Goal: Transaction & Acquisition: Purchase product/service

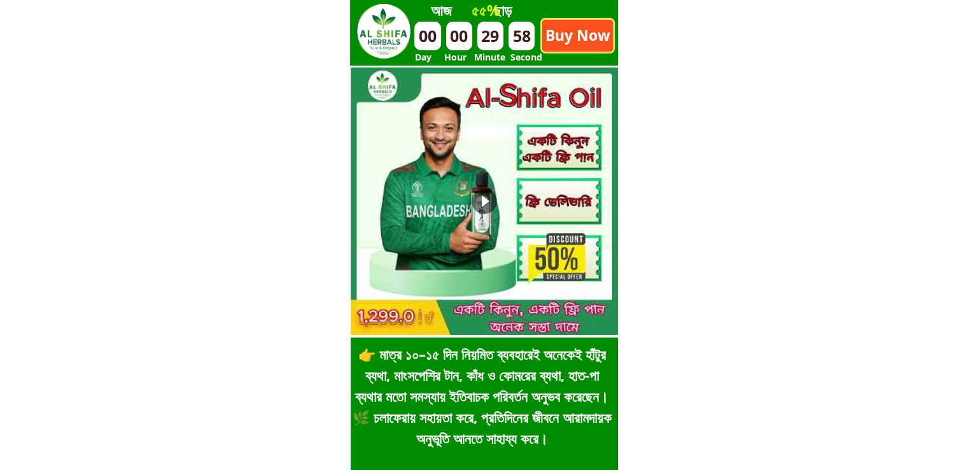
click at [570, 36] on p "Buy Now" at bounding box center [577, 36] width 71 height 32
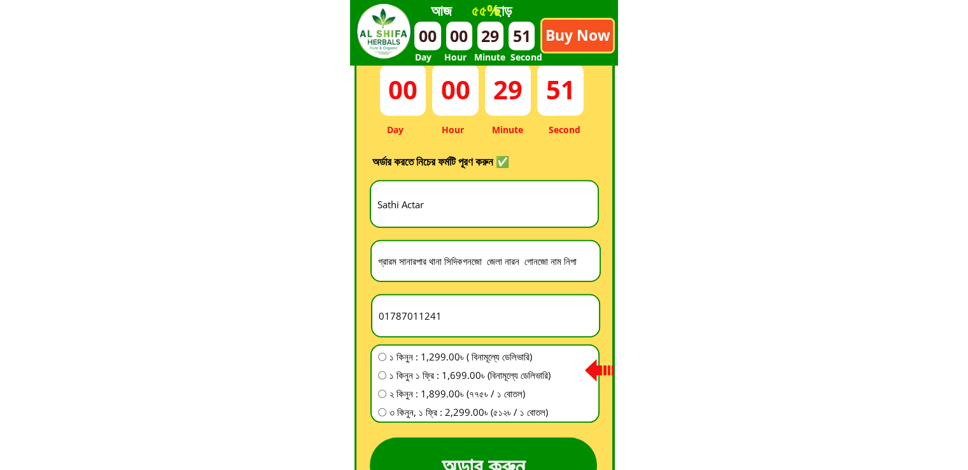
scroll to position [3548, 0]
click at [525, 209] on input "Sathi Actar" at bounding box center [484, 203] width 220 height 45
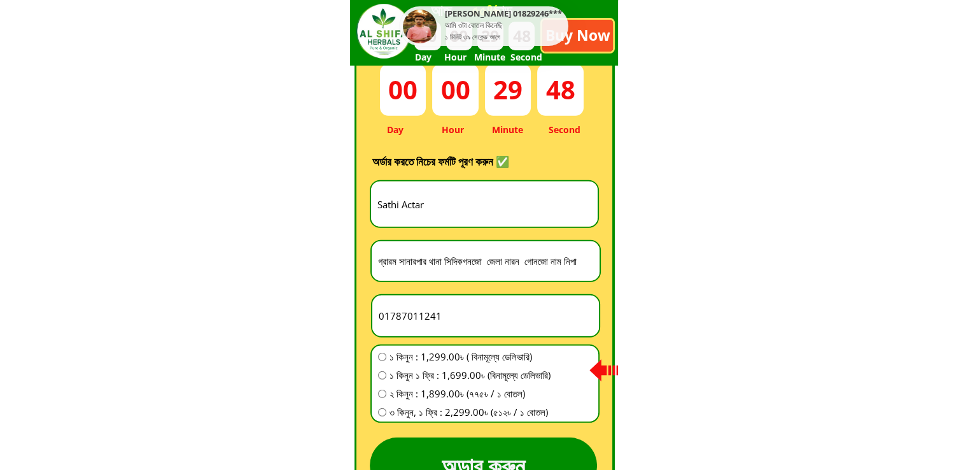
click at [436, 304] on input "01787011241" at bounding box center [486, 315] width 220 height 41
paste input "number"
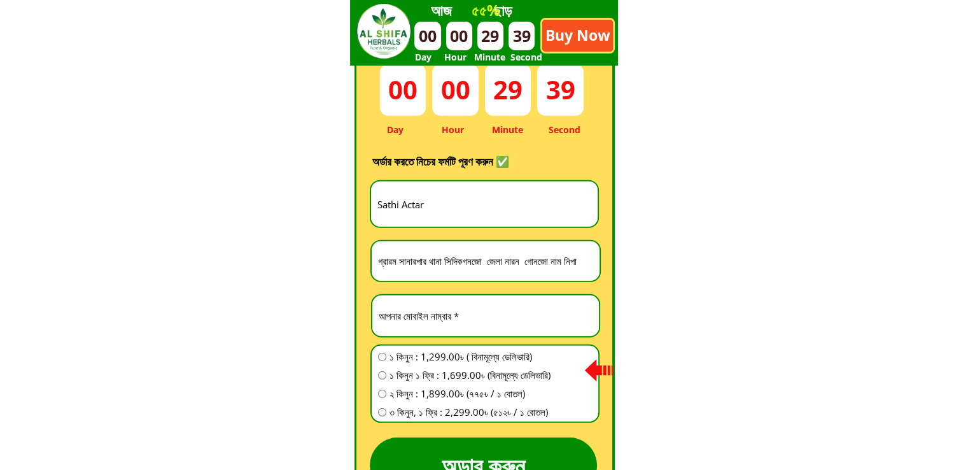
click at [403, 207] on input "Sathi Actar" at bounding box center [484, 203] width 220 height 45
paste input "[PERSON_NAME] [PERSON_NAME]"
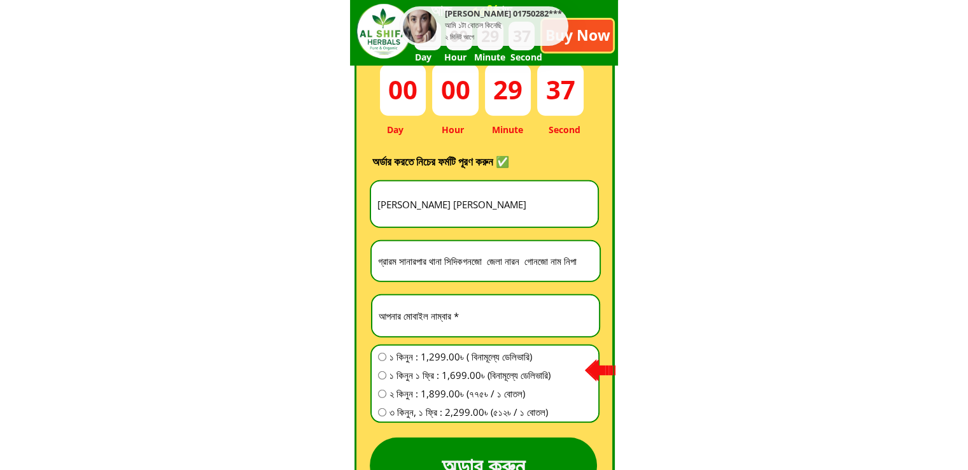
type input "[PERSON_NAME] [PERSON_NAME]"
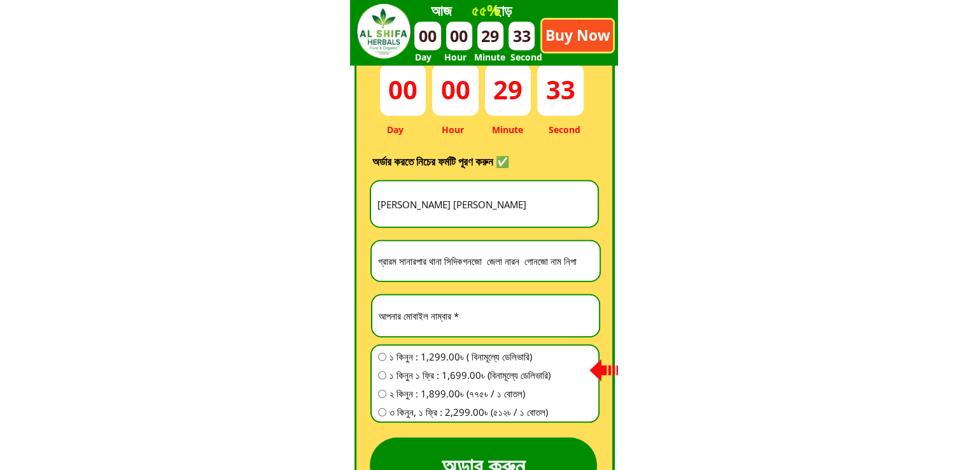
click at [471, 322] on input "number" at bounding box center [486, 315] width 220 height 41
paste input "01877498741"
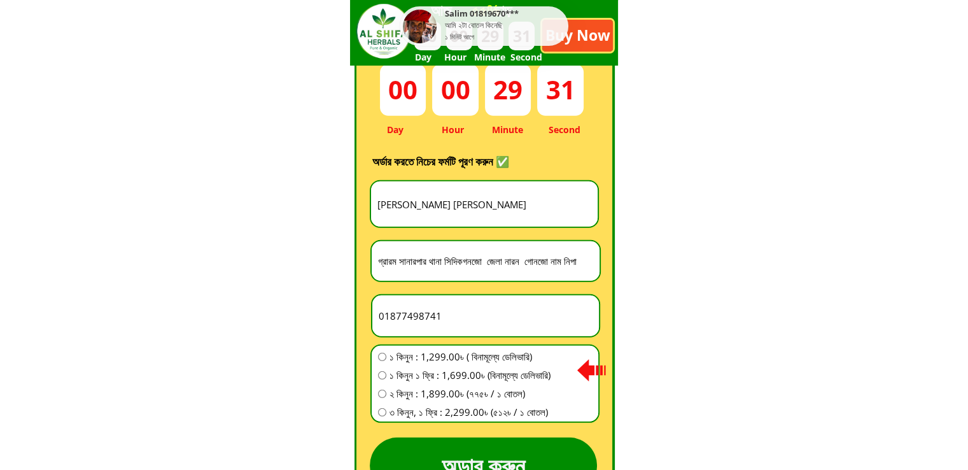
type input "01877498741"
click at [497, 249] on input "গ্রারম সানারপার থানা সিদিকগনজো জেলা নারন গোনজো নাম নিপা" at bounding box center [486, 260] width 222 height 39
click at [430, 312] on input "01877498741" at bounding box center [486, 315] width 220 height 41
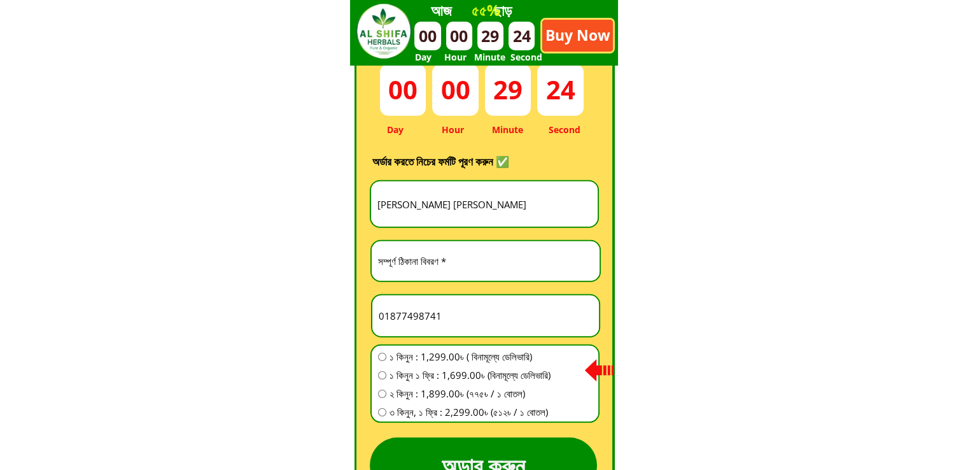
click at [430, 312] on input "01877498741" at bounding box center [486, 315] width 220 height 41
click at [453, 263] on input "text" at bounding box center [486, 260] width 222 height 39
paste input "01877498741"
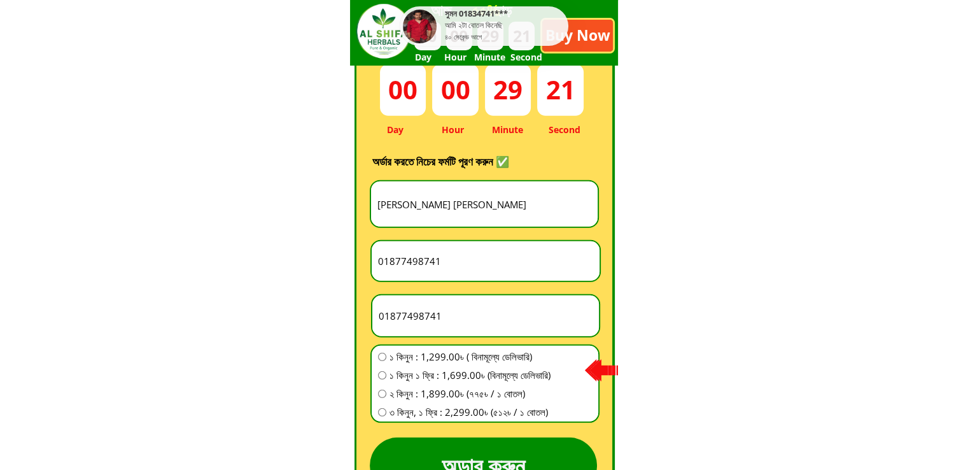
type input "01877498741"
click at [482, 357] on span "১ কিনুন : 1,299.00৳ ( বিনামূল্যে ডেলিভারি)" at bounding box center [470, 356] width 161 height 15
radio input "true"
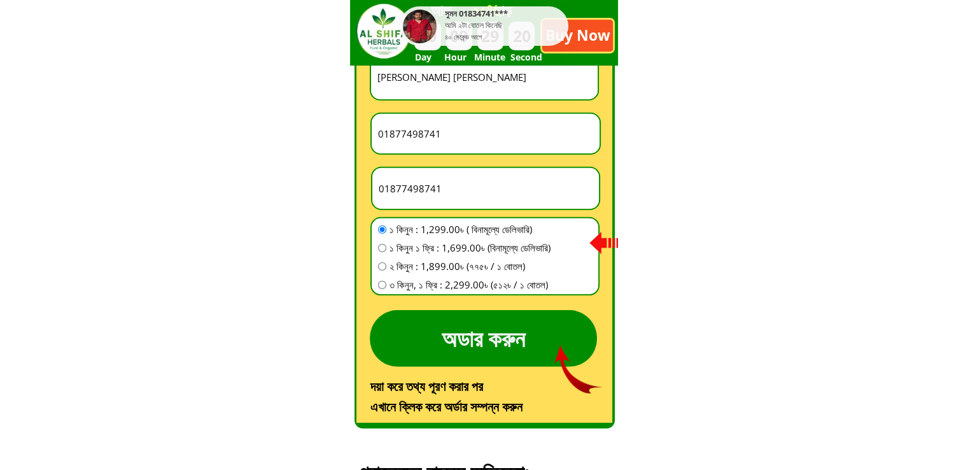
click at [490, 336] on p "অডার করুন" at bounding box center [483, 338] width 227 height 57
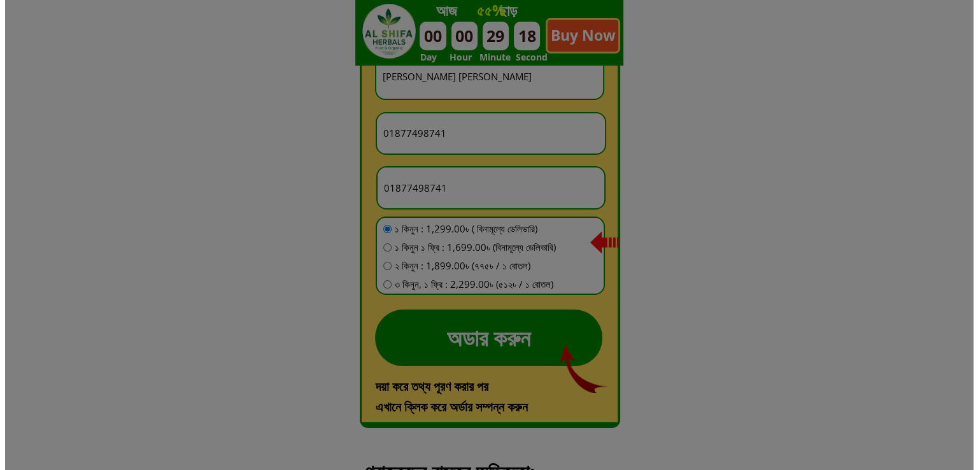
scroll to position [0, 0]
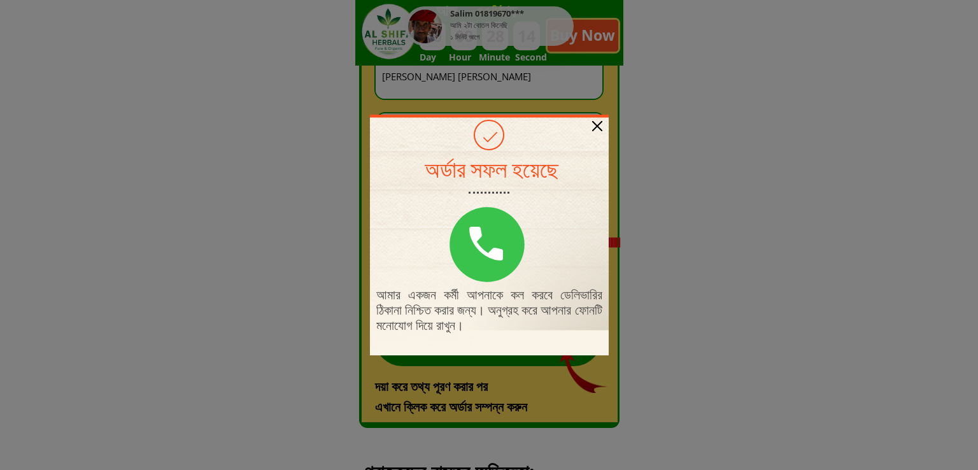
click at [598, 131] on div "আমার একজন কর্মী আপনাকে কল করবে ডেলিভারির ঠিকানা নিশ্চিত করার জন্য। অনুগ্রহ করে …" at bounding box center [489, 235] width 239 height 241
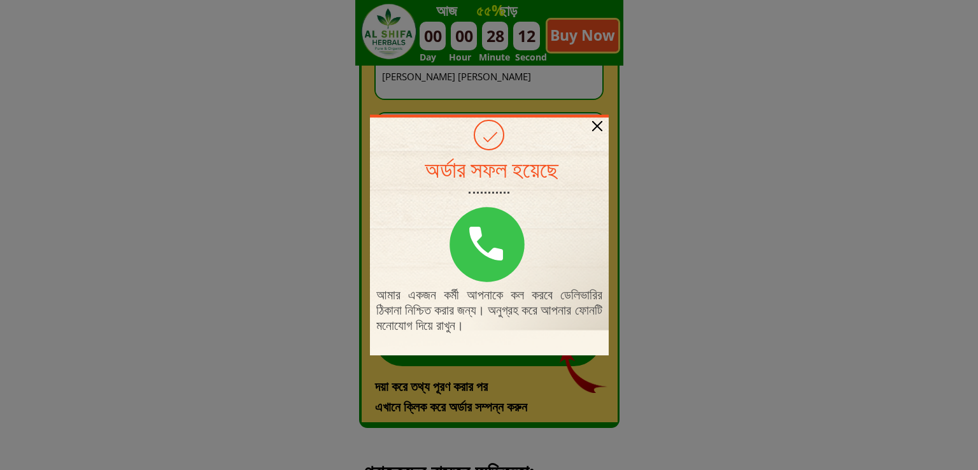
click at [595, 125] on div at bounding box center [597, 126] width 10 height 10
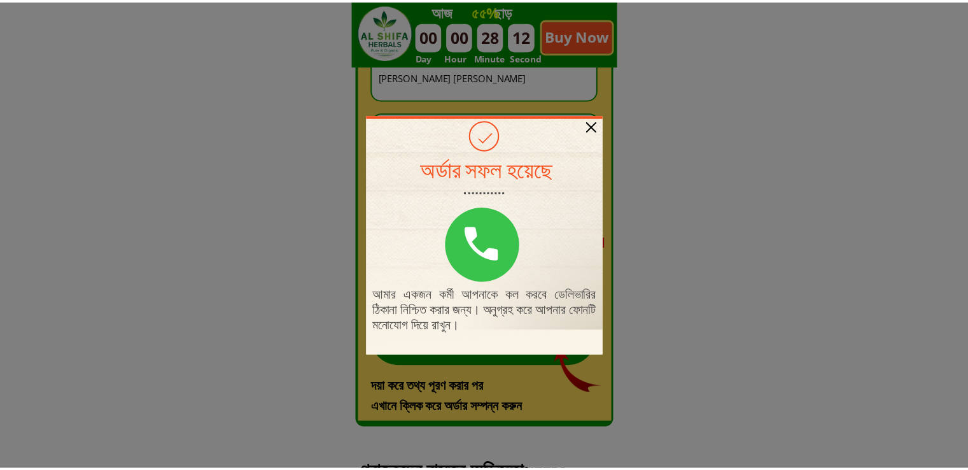
scroll to position [3675, 0]
